Goal: Navigation & Orientation: Understand site structure

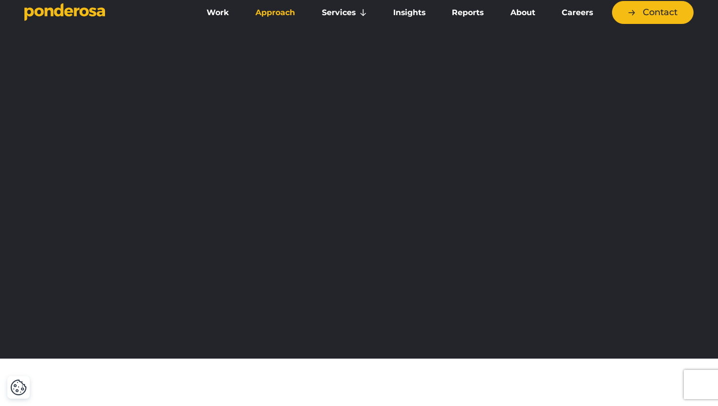
click at [282, 12] on link "Approach" at bounding box center [275, 12] width 62 height 21
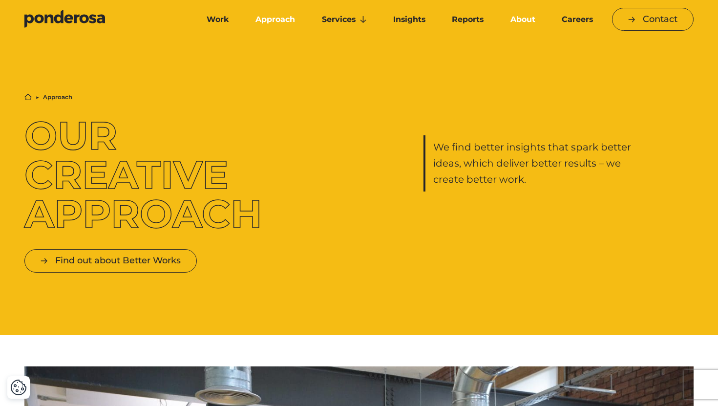
click at [518, 22] on link "About" at bounding box center [522, 19] width 47 height 21
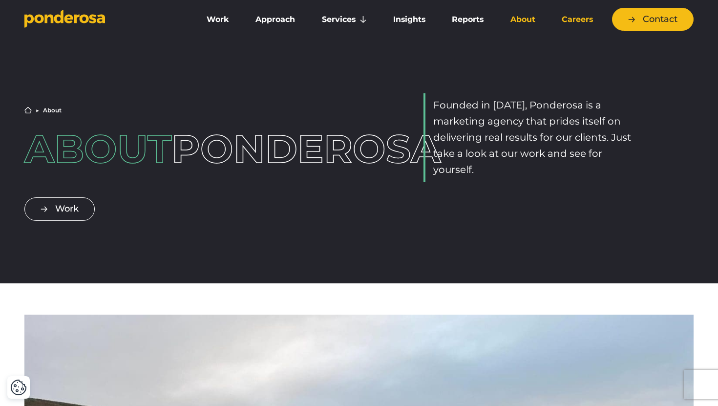
click at [575, 17] on link "Careers" at bounding box center [578, 19] width 54 height 21
